Goal: Task Accomplishment & Management: Use online tool/utility

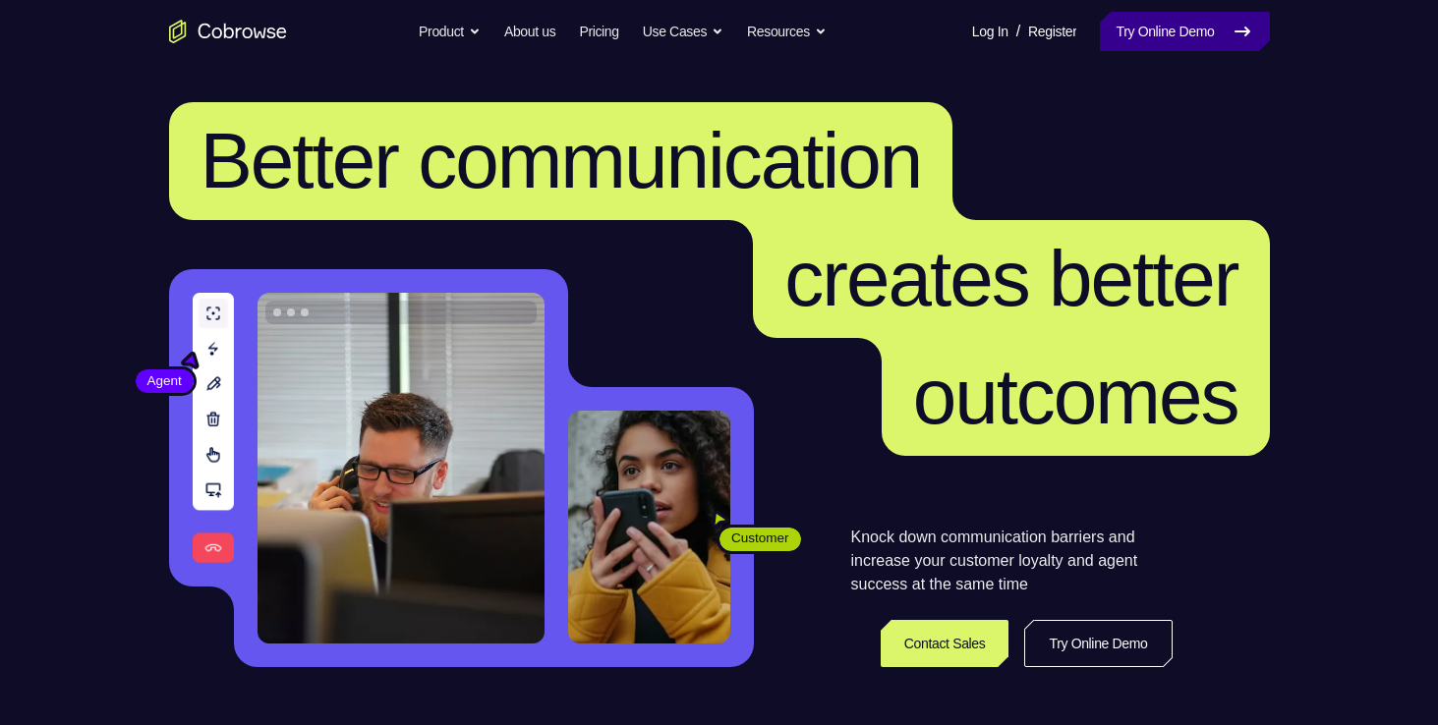
click at [1181, 29] on link "Try Online Demo" at bounding box center [1184, 31] width 169 height 39
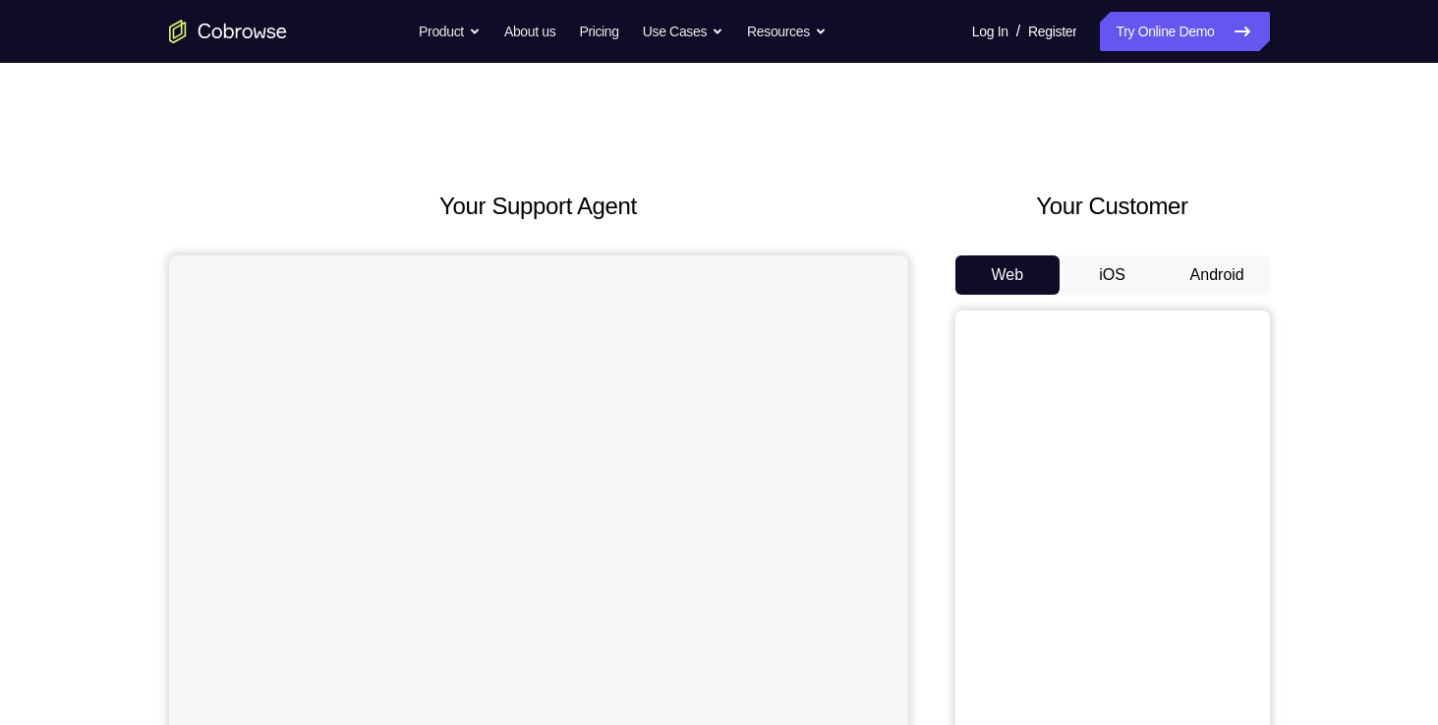
click at [1257, 289] on button "Android" at bounding box center [1217, 275] width 105 height 39
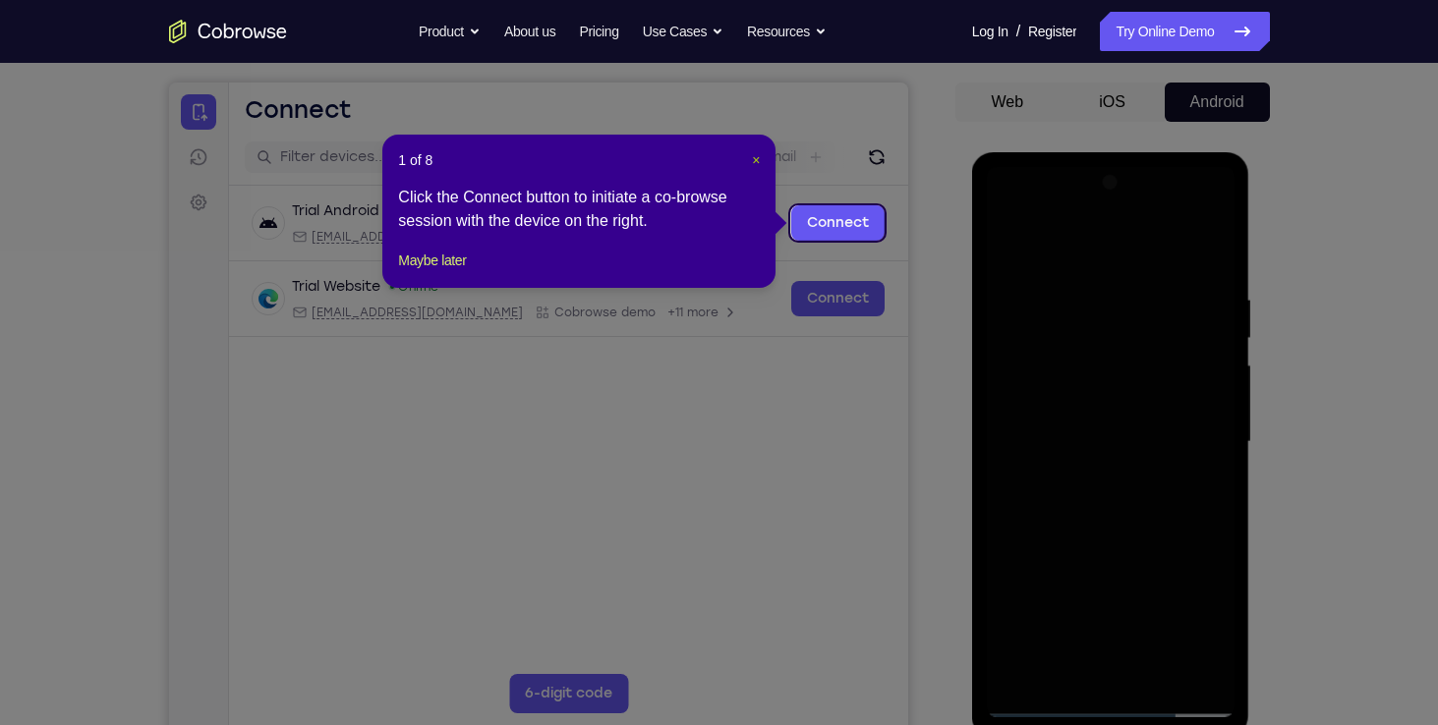
click at [755, 163] on span "×" at bounding box center [756, 160] width 8 height 16
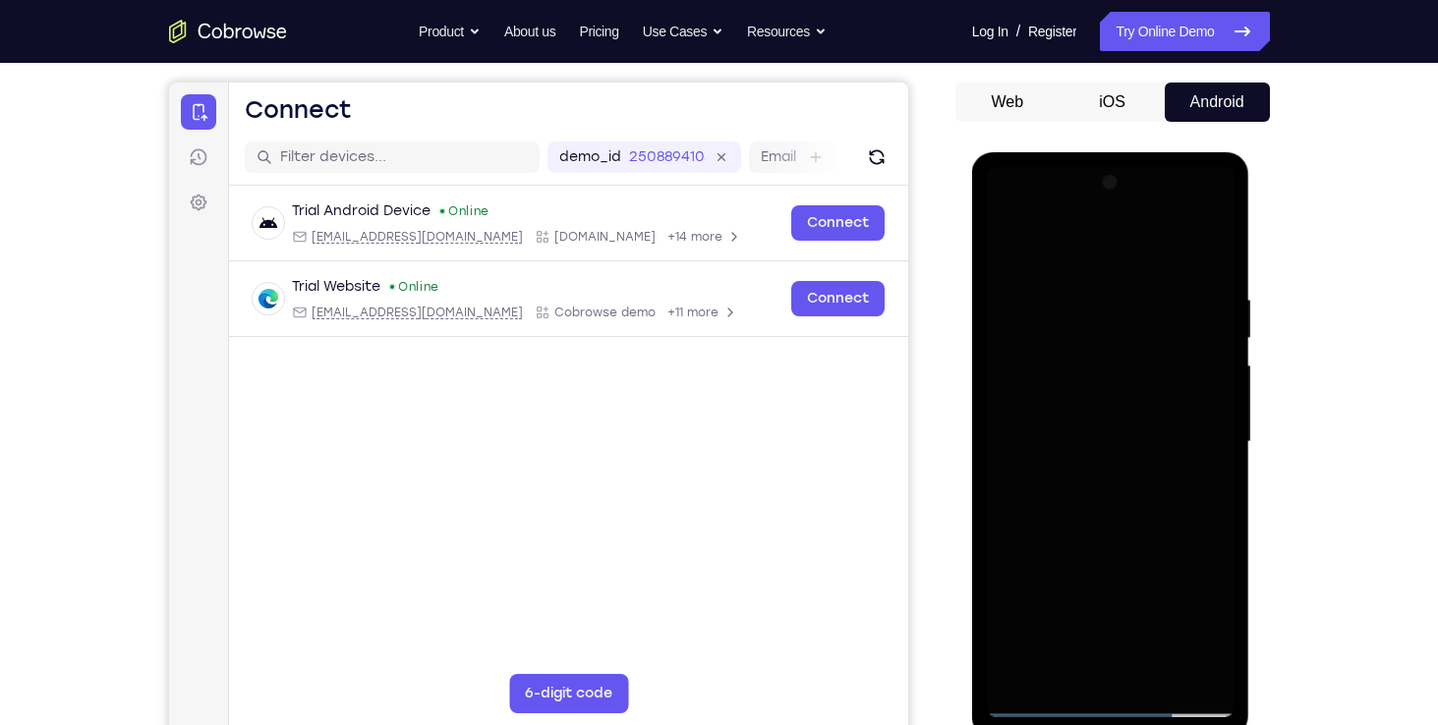
click at [1129, 702] on div at bounding box center [1111, 442] width 248 height 550
click at [1115, 705] on div at bounding box center [1111, 442] width 248 height 550
click at [1204, 627] on div at bounding box center [1111, 442] width 248 height 550
click at [1007, 209] on div at bounding box center [1111, 442] width 248 height 550
click at [1003, 218] on div at bounding box center [1111, 442] width 248 height 550
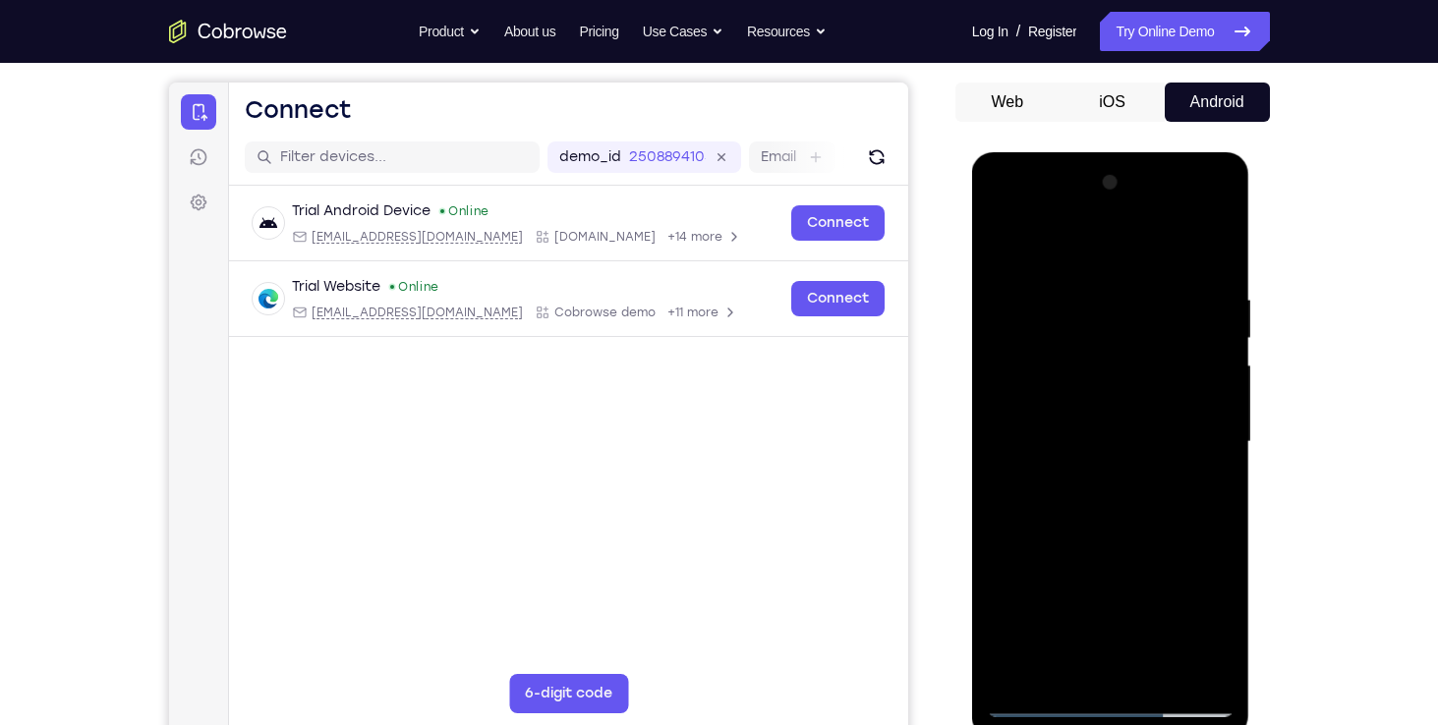
click at [1066, 330] on div at bounding box center [1111, 442] width 248 height 550
click at [1110, 210] on div at bounding box center [1111, 442] width 248 height 550
click at [1094, 557] on div at bounding box center [1111, 442] width 248 height 550
click at [1027, 562] on div at bounding box center [1111, 442] width 248 height 550
click at [1170, 562] on div at bounding box center [1111, 442] width 248 height 550
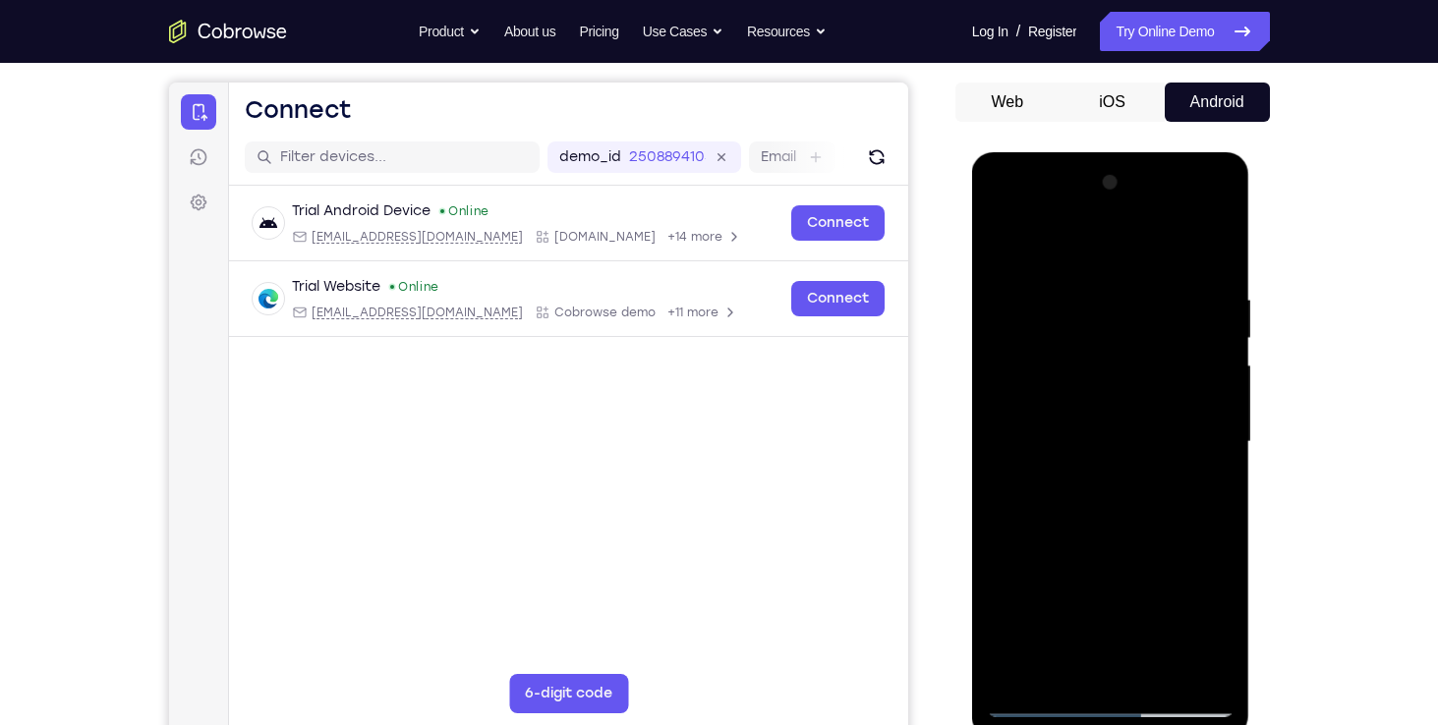
click at [1110, 248] on div at bounding box center [1111, 442] width 248 height 550
click at [997, 372] on div at bounding box center [1111, 442] width 248 height 550
click at [1100, 554] on div at bounding box center [1111, 442] width 248 height 550
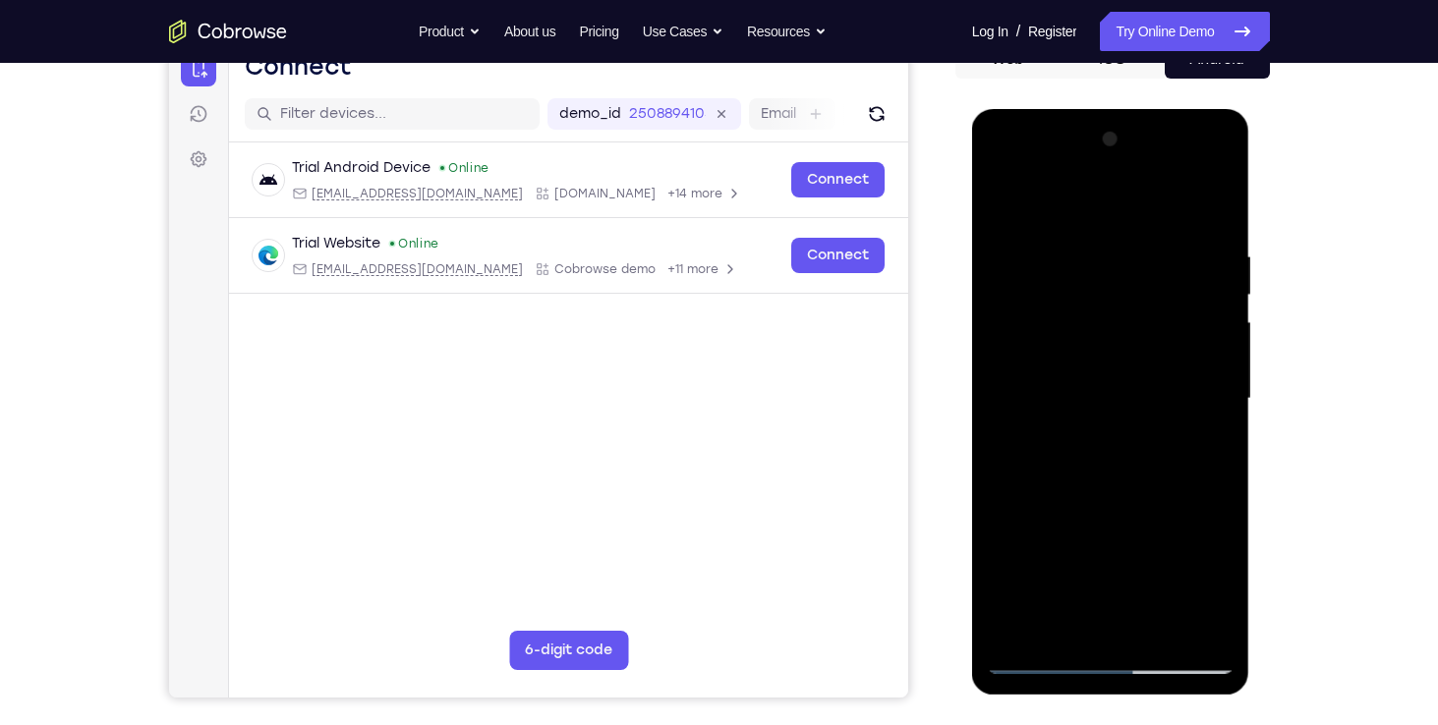
click at [1081, 460] on div at bounding box center [1111, 399] width 248 height 550
click at [1122, 520] on div at bounding box center [1111, 399] width 248 height 550
click at [1195, 524] on div at bounding box center [1111, 399] width 248 height 550
click at [1141, 515] on div at bounding box center [1111, 399] width 248 height 550
click at [1040, 549] on div at bounding box center [1111, 399] width 248 height 550
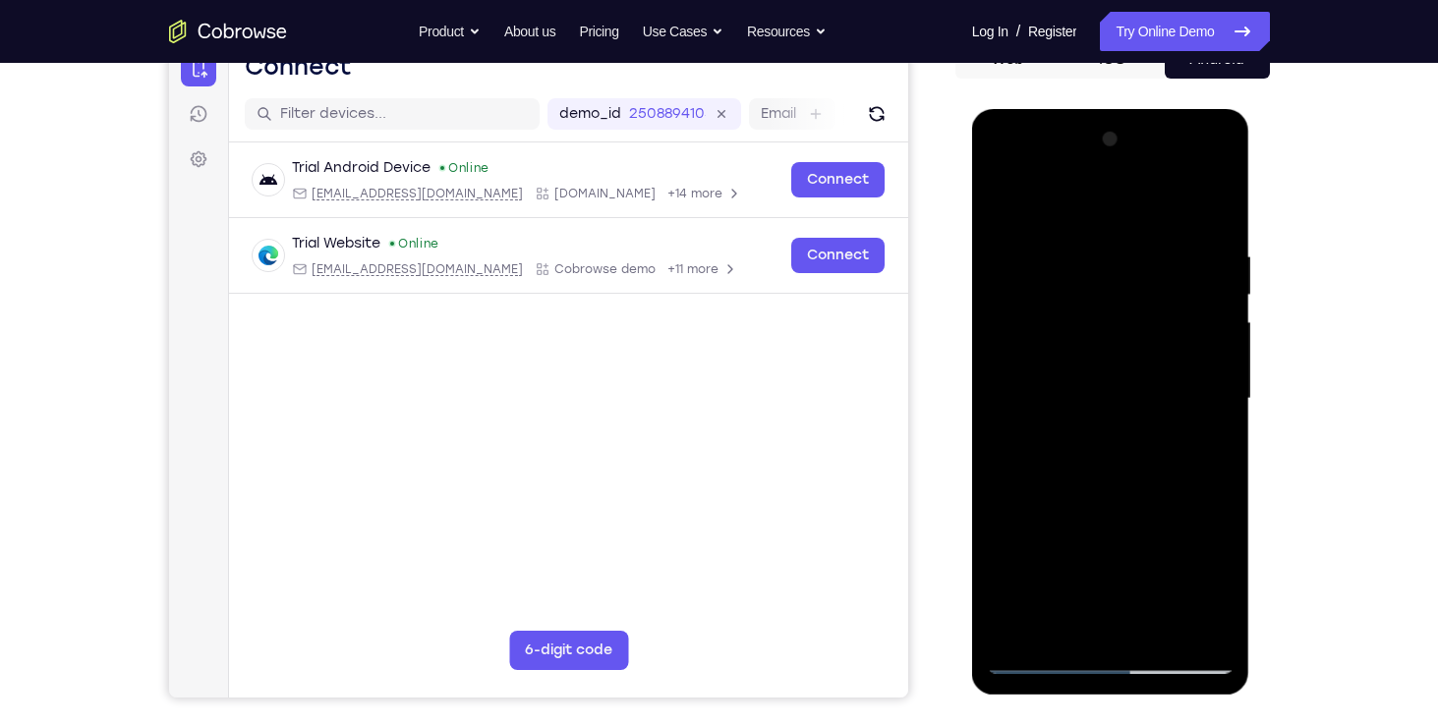
click at [1054, 519] on div at bounding box center [1111, 399] width 248 height 550
click at [1093, 552] on div at bounding box center [1111, 399] width 248 height 550
click at [994, 633] on div at bounding box center [1111, 399] width 248 height 550
click at [1068, 562] on div at bounding box center [1111, 399] width 248 height 550
click at [1010, 619] on div at bounding box center [1111, 399] width 248 height 550
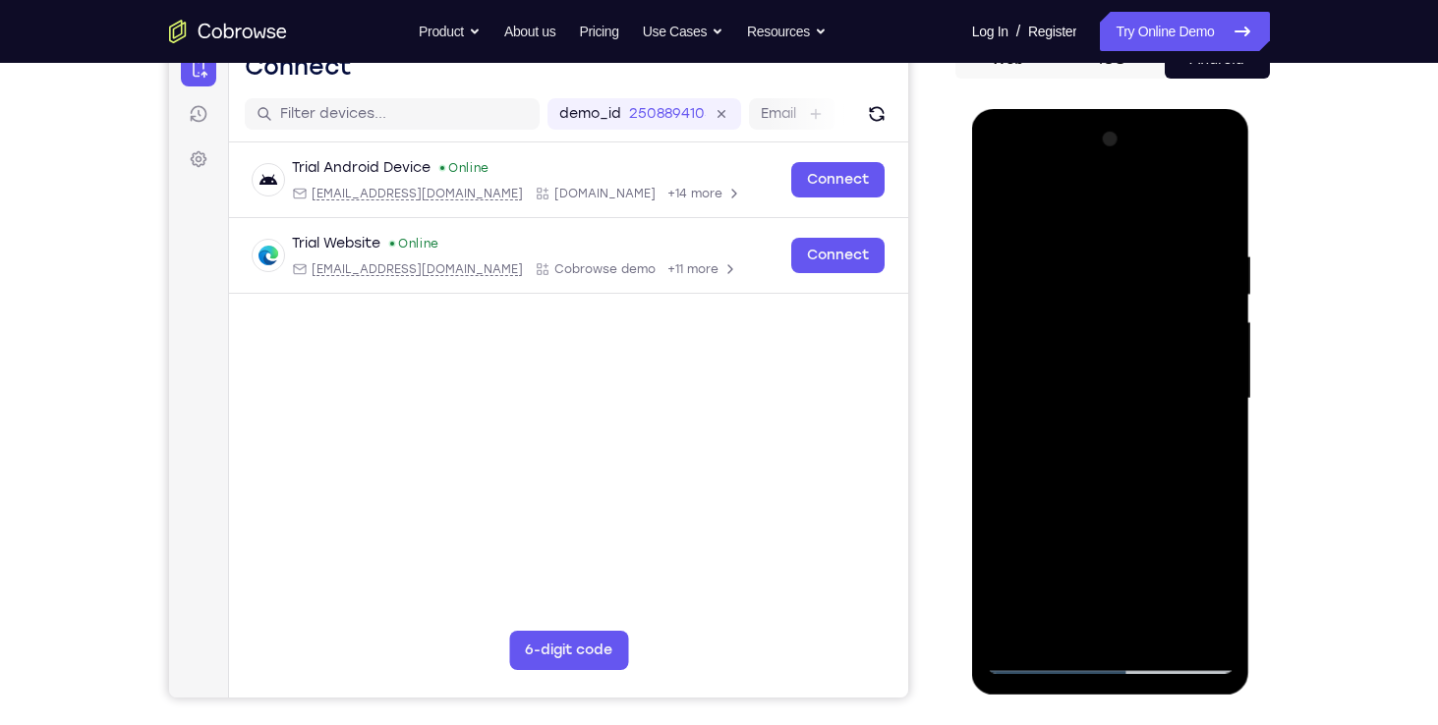
click at [1005, 553] on div at bounding box center [1111, 399] width 248 height 550
click at [1132, 549] on div at bounding box center [1111, 399] width 248 height 550
click at [1176, 583] on div at bounding box center [1111, 399] width 248 height 550
click at [1048, 521] on div at bounding box center [1111, 399] width 248 height 550
click at [1069, 555] on div at bounding box center [1111, 399] width 248 height 550
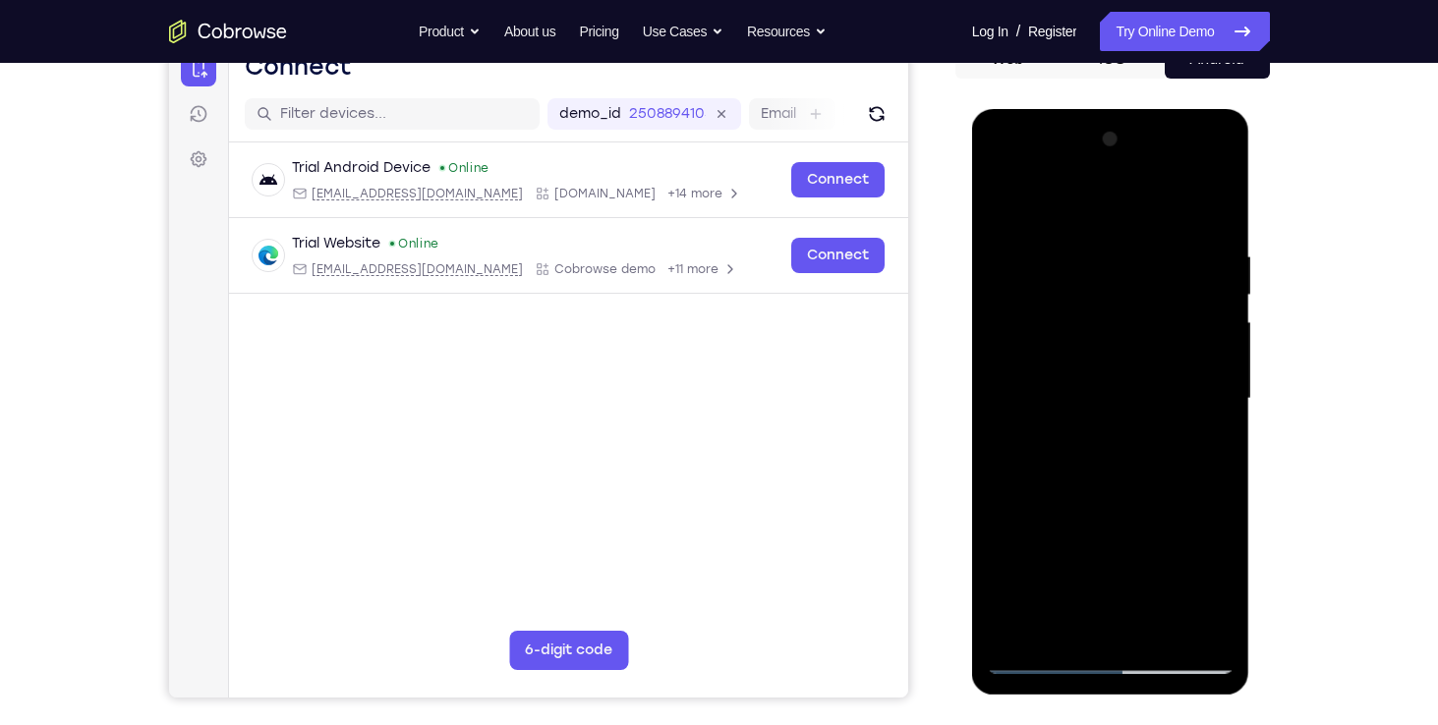
click at [1016, 624] on div at bounding box center [1111, 399] width 248 height 550
click at [1081, 560] on div at bounding box center [1111, 399] width 248 height 550
click at [1005, 516] on div at bounding box center [1111, 399] width 248 height 550
click at [1065, 516] on div at bounding box center [1111, 399] width 248 height 550
click at [1120, 407] on div at bounding box center [1111, 399] width 248 height 550
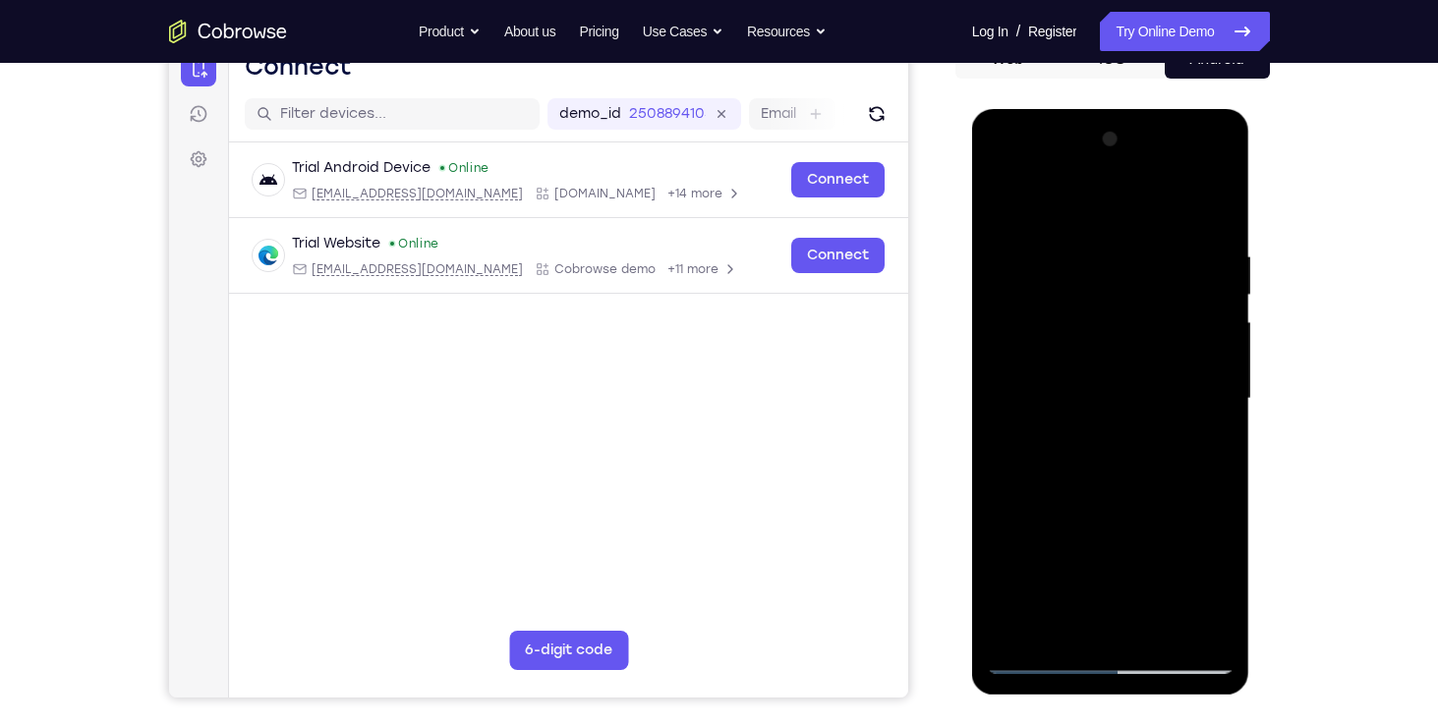
click at [1001, 489] on div at bounding box center [1111, 399] width 248 height 550
click at [1027, 488] on div at bounding box center [1111, 399] width 248 height 550
click at [1040, 486] on div at bounding box center [1111, 399] width 248 height 550
click at [1159, 555] on div at bounding box center [1111, 399] width 248 height 550
click at [1194, 517] on div at bounding box center [1111, 399] width 248 height 550
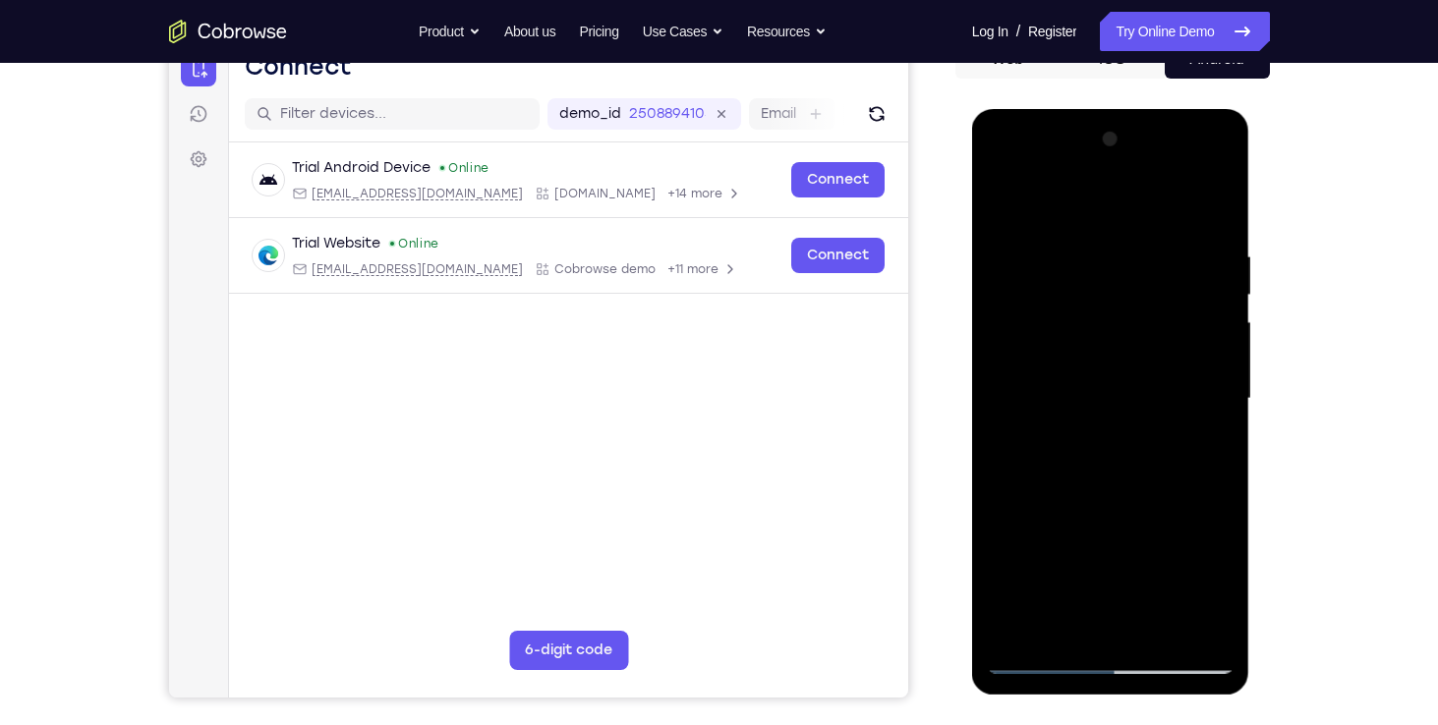
click at [1194, 517] on div at bounding box center [1111, 399] width 248 height 550
click at [1008, 628] on div at bounding box center [1111, 399] width 248 height 550
click at [1002, 517] on div at bounding box center [1111, 399] width 248 height 550
click at [1033, 517] on div at bounding box center [1111, 399] width 248 height 550
click at [1051, 519] on div at bounding box center [1111, 399] width 248 height 550
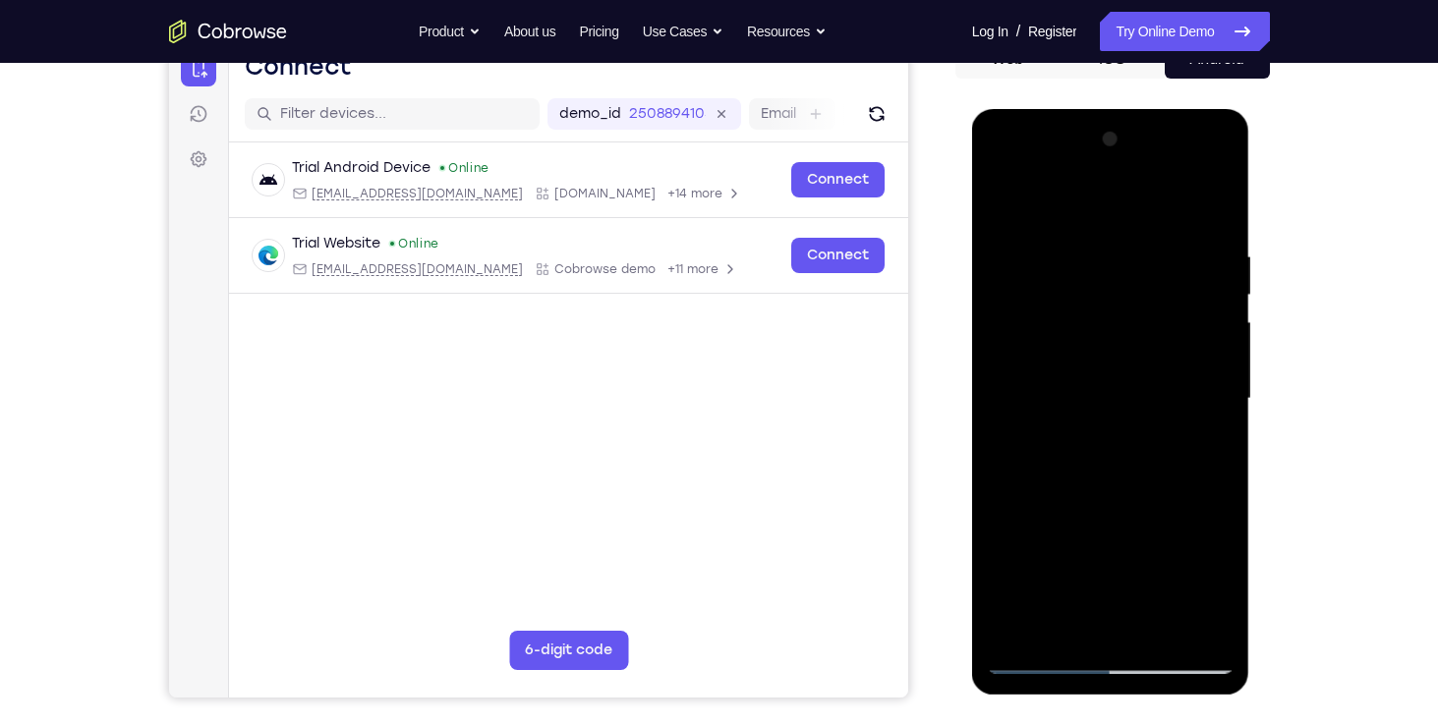
click at [1108, 389] on div at bounding box center [1111, 399] width 248 height 550
click at [1221, 633] on div at bounding box center [1111, 399] width 248 height 550
click at [1050, 631] on div at bounding box center [1111, 399] width 248 height 550
click at [1127, 278] on div at bounding box center [1111, 399] width 248 height 550
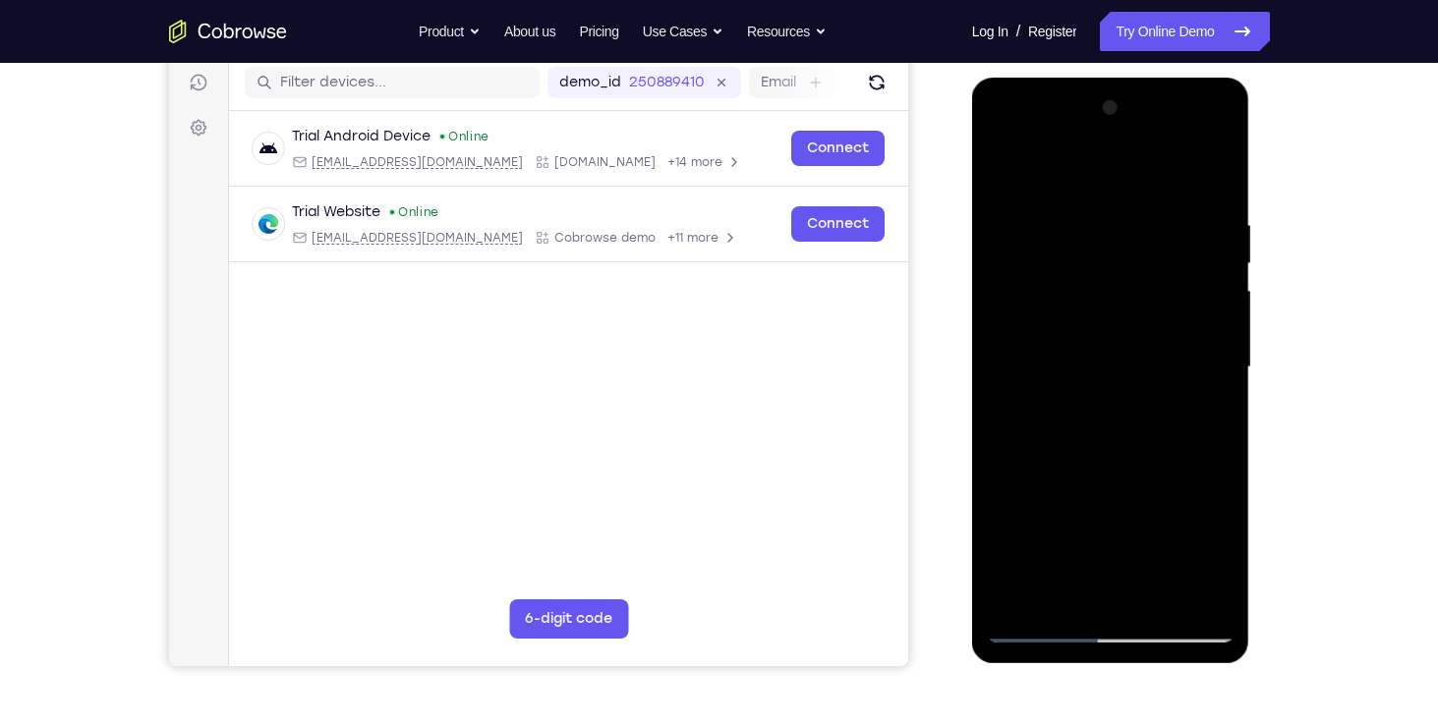
scroll to position [249, 0]
drag, startPoint x: 1141, startPoint y: 282, endPoint x: 1193, endPoint y: 582, distance: 304.3
click at [1193, 582] on div at bounding box center [1111, 366] width 248 height 550
drag, startPoint x: 1117, startPoint y: 336, endPoint x: 1088, endPoint y: 482, distance: 148.2
click at [1088, 482] on div at bounding box center [1111, 366] width 248 height 550
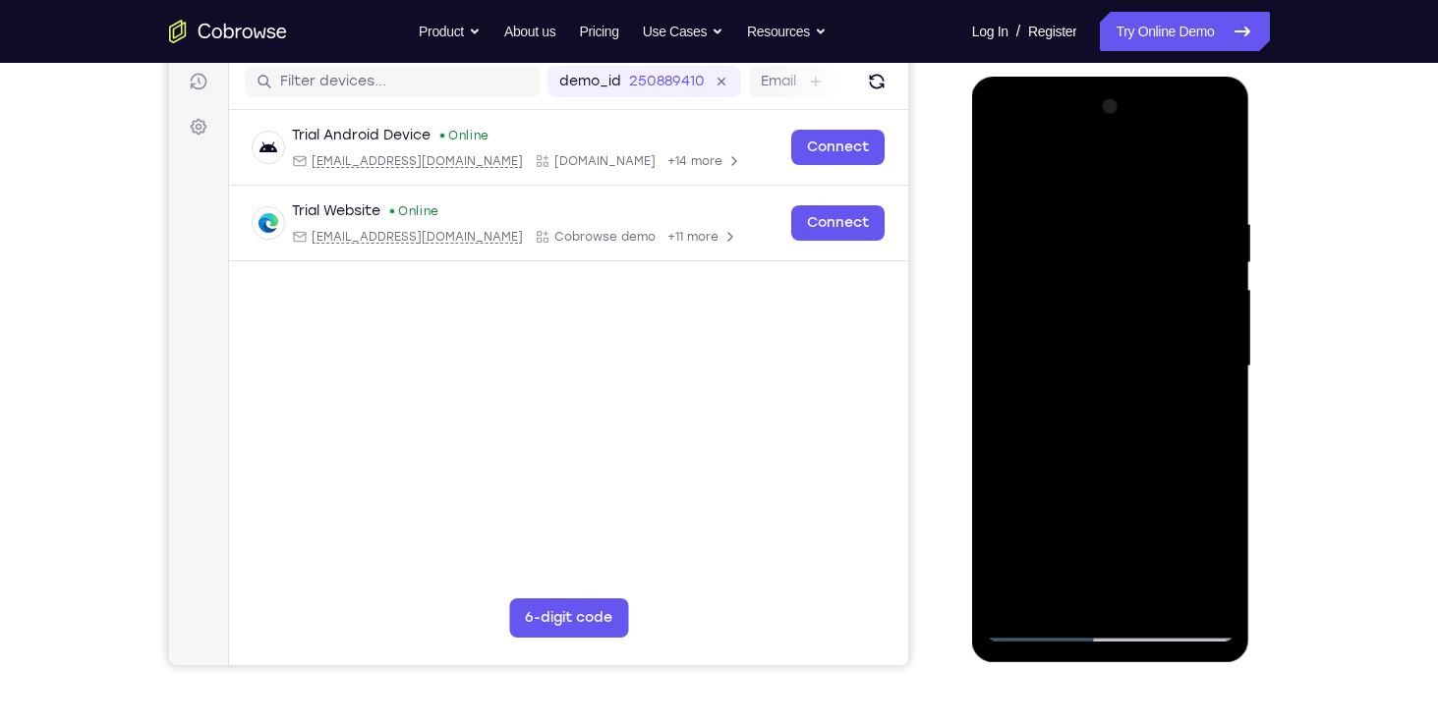
drag, startPoint x: 1087, startPoint y: 340, endPoint x: 1109, endPoint y: 532, distance: 192.9
click at [1109, 532] on div at bounding box center [1111, 366] width 248 height 550
drag, startPoint x: 1086, startPoint y: 303, endPoint x: 1075, endPoint y: 457, distance: 154.7
click at [1075, 457] on div at bounding box center [1111, 366] width 248 height 550
drag, startPoint x: 1129, startPoint y: 281, endPoint x: 1118, endPoint y: 490, distance: 209.7
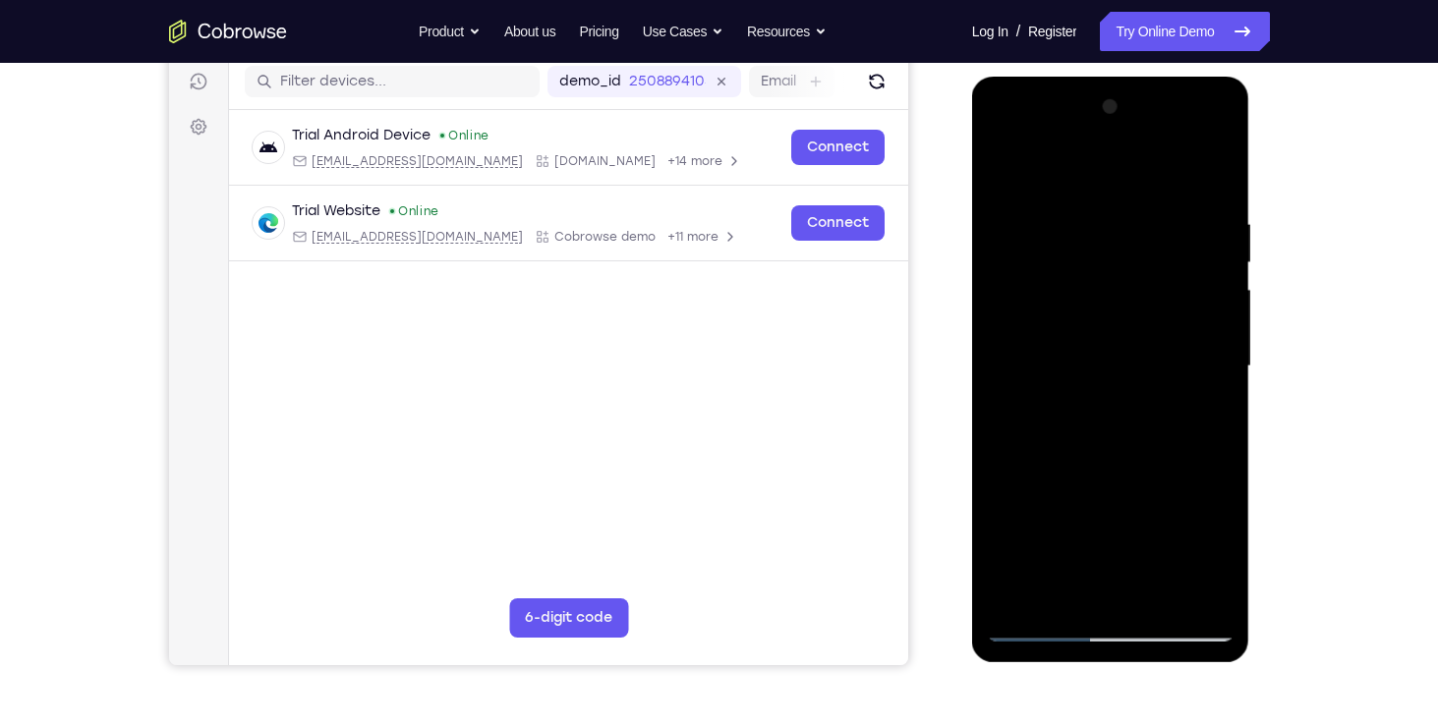
click at [1118, 490] on div at bounding box center [1111, 366] width 248 height 550
drag, startPoint x: 1086, startPoint y: 259, endPoint x: 1082, endPoint y: 457, distance: 197.6
click at [1082, 457] on div at bounding box center [1111, 366] width 248 height 550
drag, startPoint x: 1105, startPoint y: 399, endPoint x: 1077, endPoint y: 635, distance: 237.5
drag, startPoint x: 1077, startPoint y: 635, endPoint x: 1059, endPoint y: 522, distance: 114.6
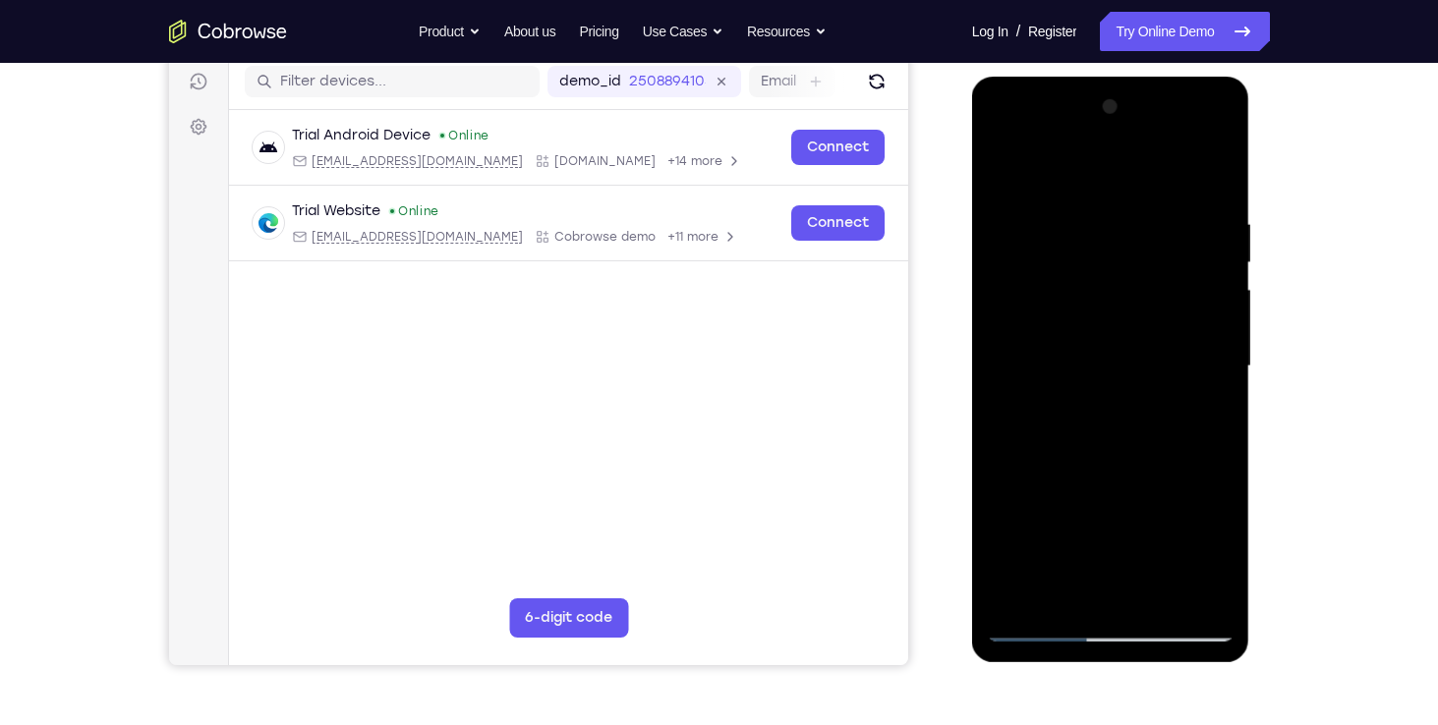
click at [1059, 522] on div at bounding box center [1111, 366] width 248 height 550
drag, startPoint x: 1088, startPoint y: 276, endPoint x: 839, endPoint y: 406, distance: 280.5
click at [972, 406] on html "Online web based iOS Simulators and Android Emulators. Run iPhone, iPad, Mobile…" at bounding box center [1112, 372] width 280 height 590
drag, startPoint x: 1079, startPoint y: 256, endPoint x: 1076, endPoint y: 339, distance: 83.6
click at [1076, 339] on div at bounding box center [1111, 366] width 248 height 550
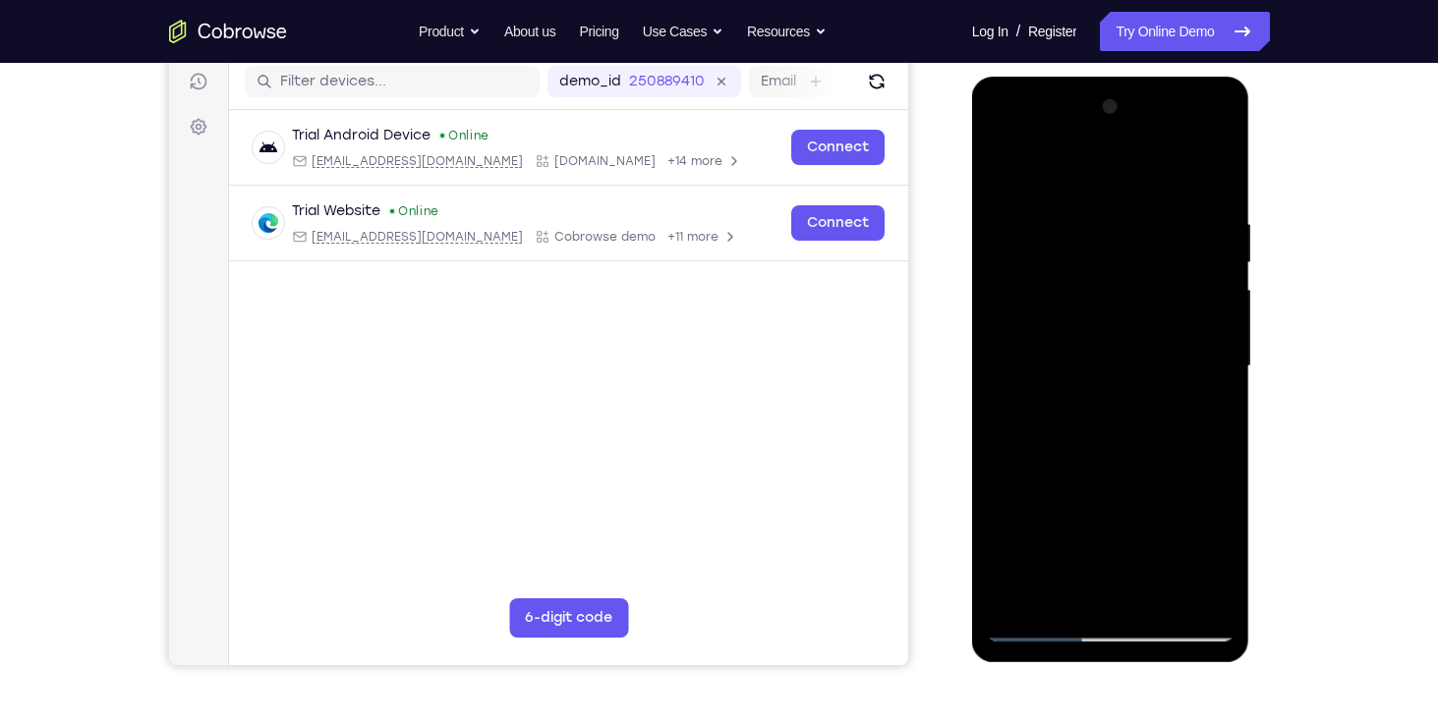
drag, startPoint x: 1124, startPoint y: 234, endPoint x: 1120, endPoint y: 498, distance: 264.4
click at [1120, 498] on div at bounding box center [1111, 366] width 248 height 550
drag, startPoint x: 1113, startPoint y: 285, endPoint x: 1117, endPoint y: 463, distance: 177.9
click at [1117, 463] on div at bounding box center [1111, 366] width 248 height 550
click at [1134, 324] on div at bounding box center [1111, 366] width 248 height 550
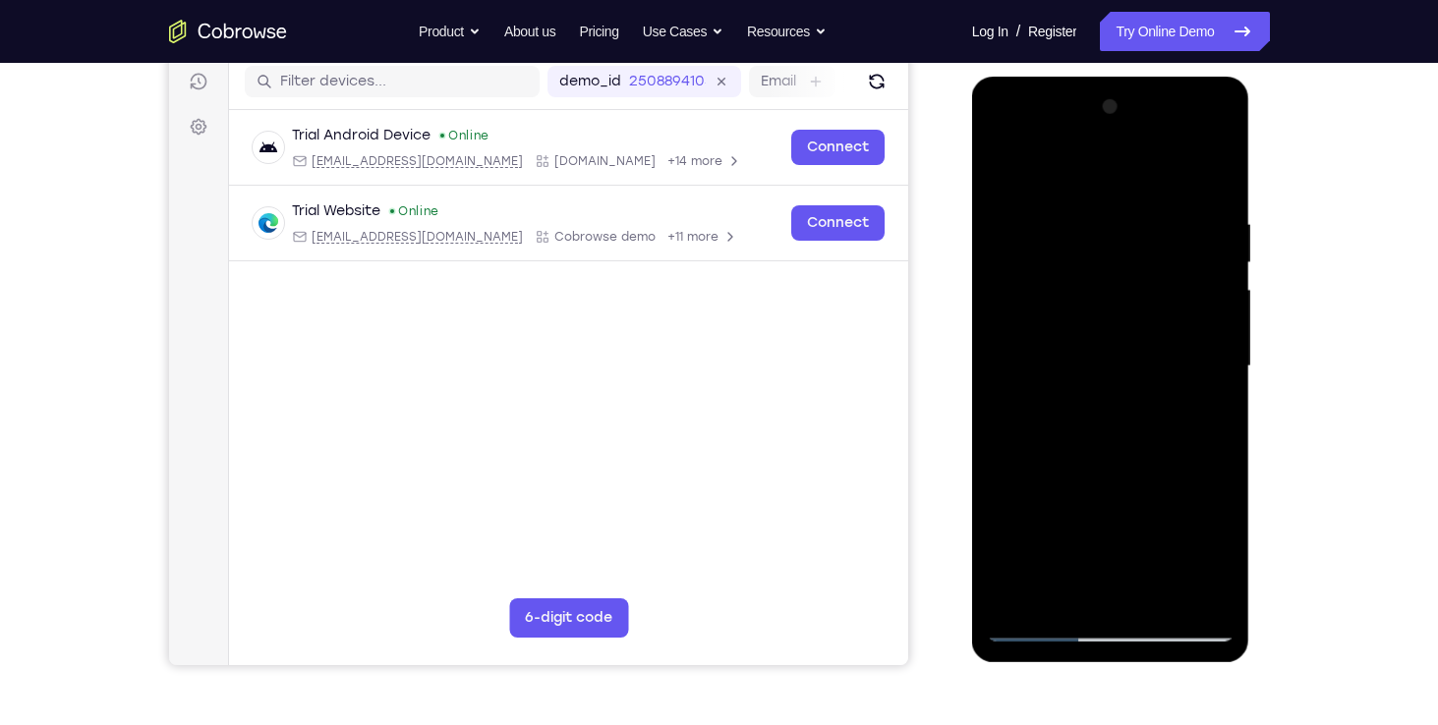
click at [1215, 359] on div at bounding box center [1111, 366] width 248 height 550
click at [1159, 329] on div at bounding box center [1111, 366] width 248 height 550
click at [1161, 367] on div at bounding box center [1111, 366] width 248 height 550
drag, startPoint x: 1121, startPoint y: 375, endPoint x: 1141, endPoint y: 245, distance: 132.3
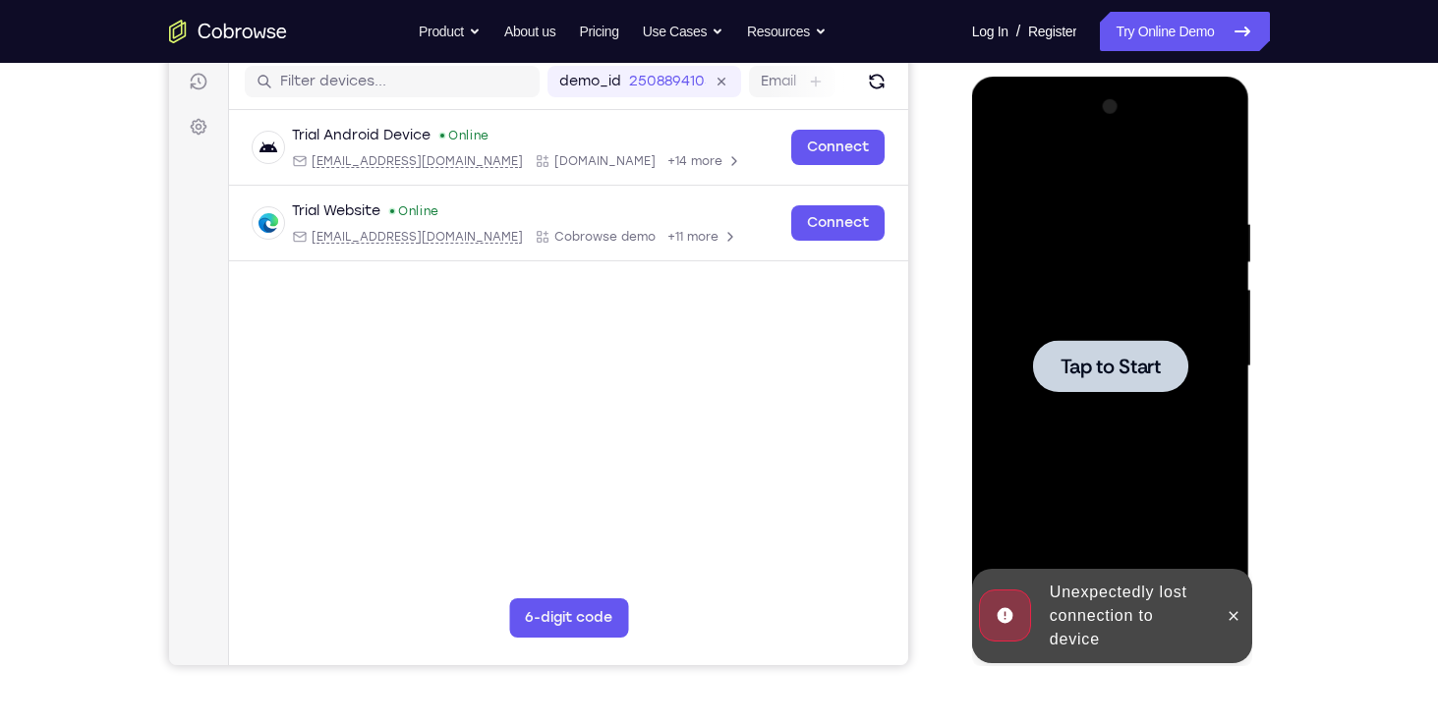
drag, startPoint x: 1141, startPoint y: 245, endPoint x: 1088, endPoint y: 362, distance: 128.4
click at [1088, 362] on span "Tap to Start" at bounding box center [1111, 367] width 100 height 20
